Goal: Information Seeking & Learning: Learn about a topic

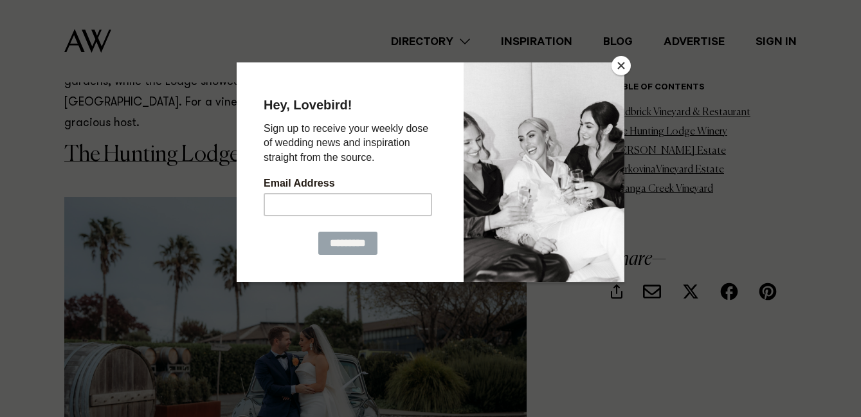
scroll to position [1459, 0]
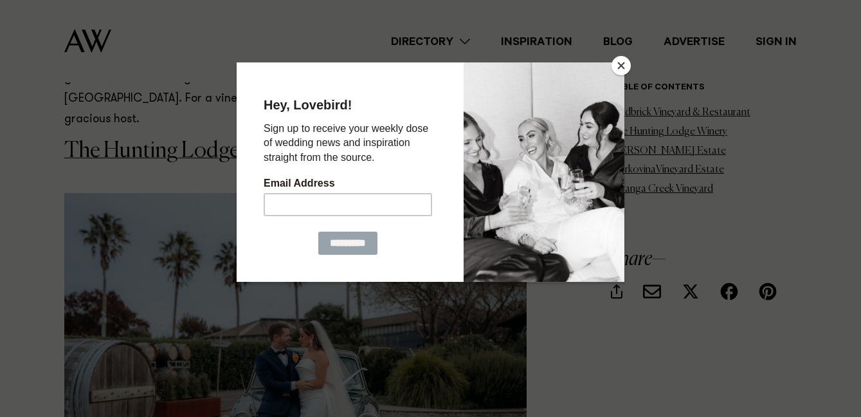
click at [625, 63] on button "Close" at bounding box center [621, 65] width 19 height 19
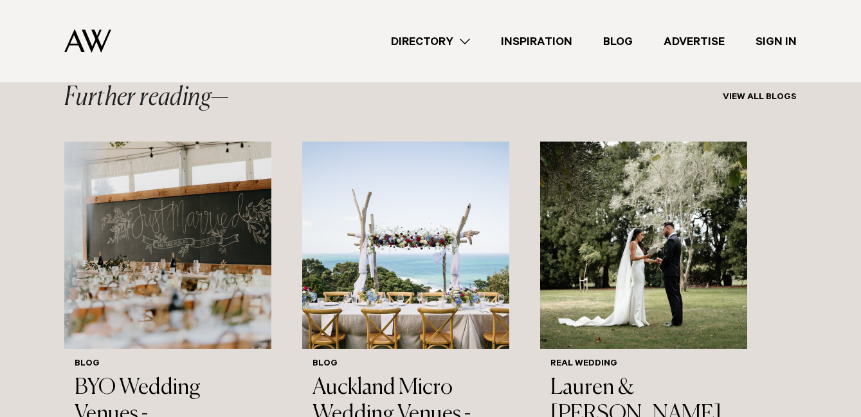
scroll to position [3764, 0]
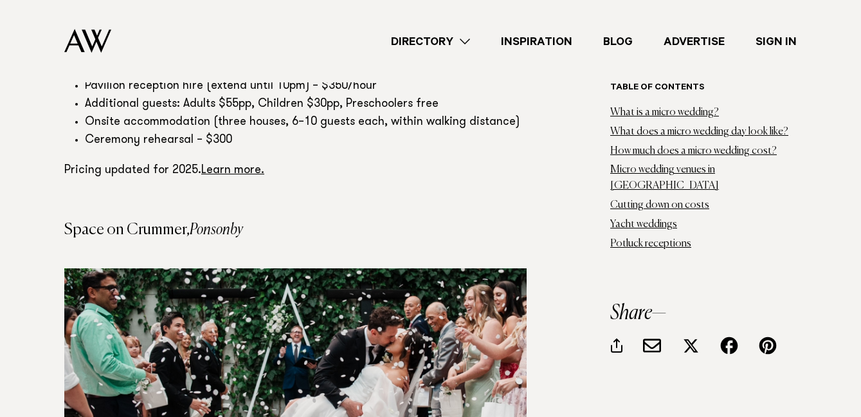
scroll to position [8110, 0]
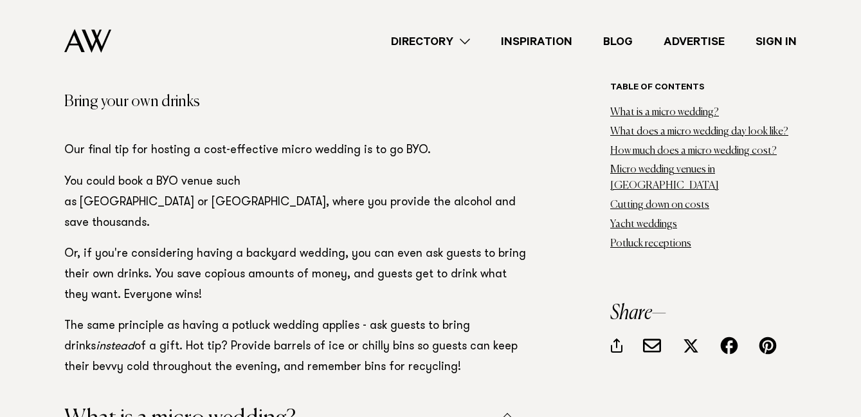
scroll to position [17822, 0]
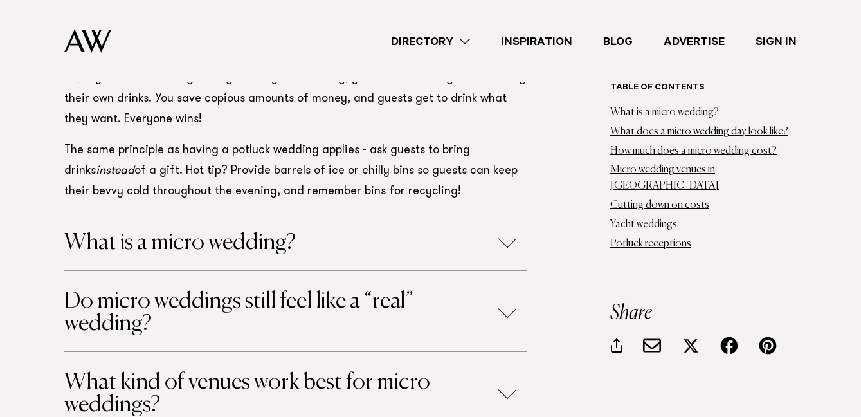
scroll to position [17998, 0]
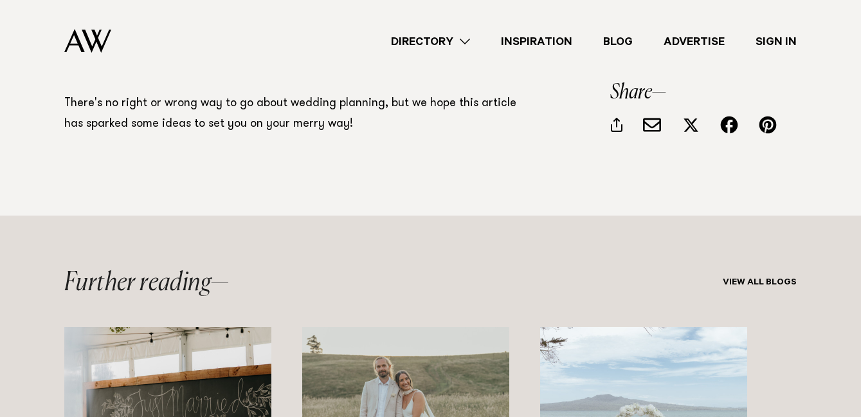
scroll to position [18490, 0]
